Goal: Entertainment & Leisure: Consume media (video, audio)

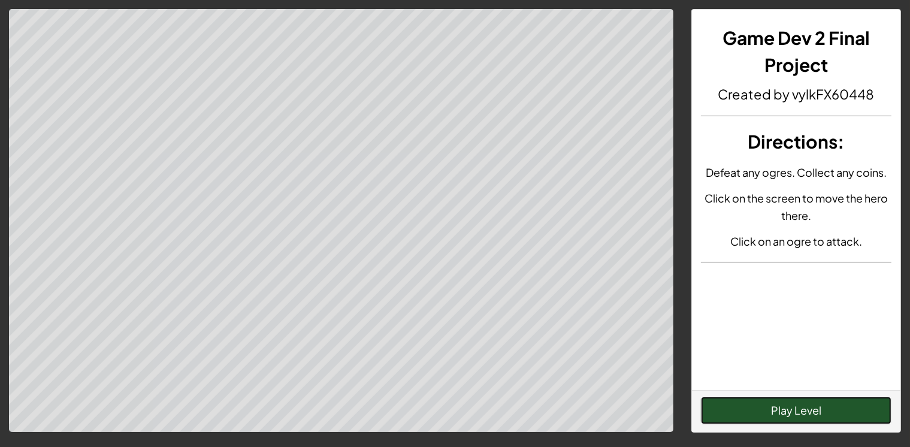
click at [797, 416] on button "Play Level" at bounding box center [796, 410] width 190 height 28
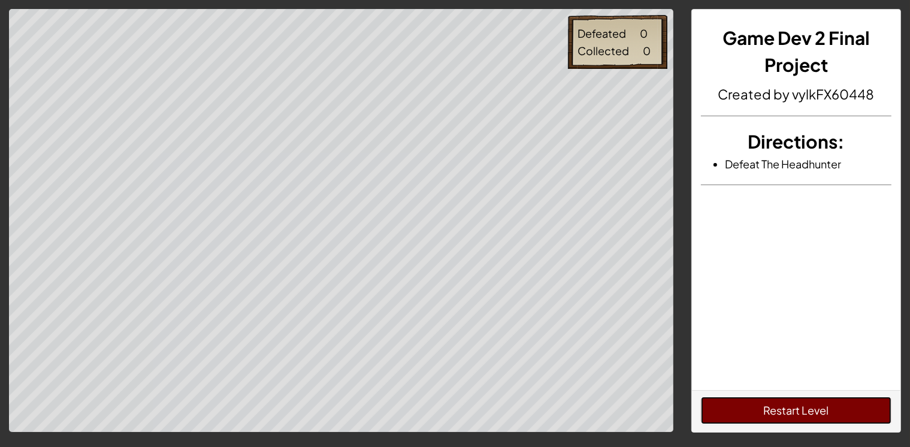
click at [799, 404] on button "Restart Level" at bounding box center [796, 410] width 190 height 28
click at [792, 410] on button "Restart Level" at bounding box center [796, 410] width 190 height 28
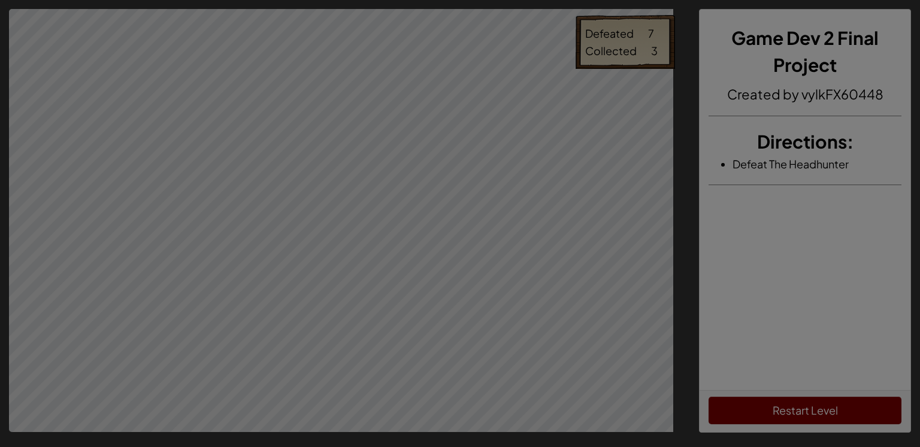
click at [502, 211] on div at bounding box center [460, 223] width 920 height 447
